Goal: Navigation & Orientation: Find specific page/section

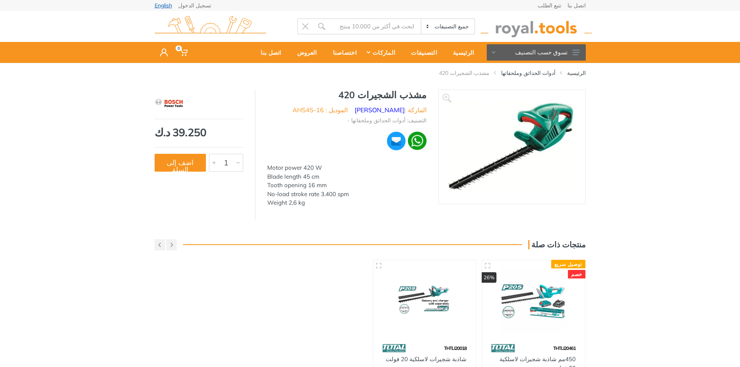
click at [169, 6] on link "English" at bounding box center [163, 5] width 17 height 5
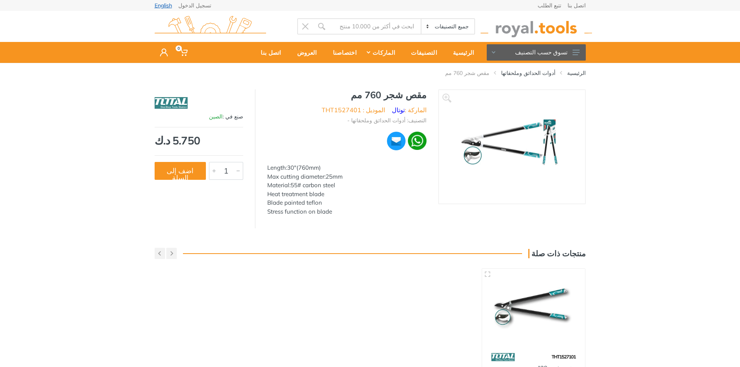
click at [170, 4] on link "English" at bounding box center [163, 5] width 17 height 5
